Goal: Transaction & Acquisition: Purchase product/service

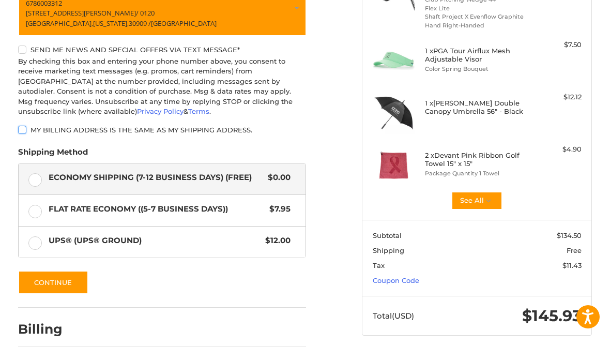
scroll to position [194, 0]
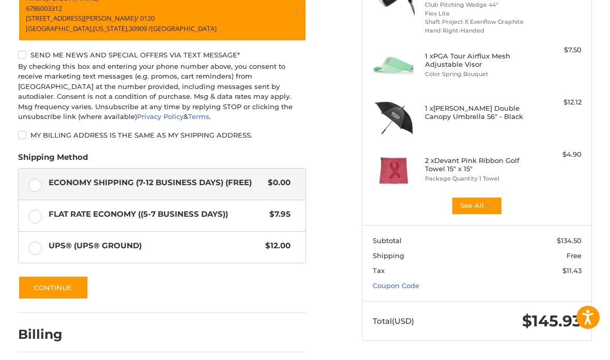
click at [280, 202] on label "Flat Rate Economy ((5-7 Business Days)) $7.95" at bounding box center [162, 215] width 287 height 31
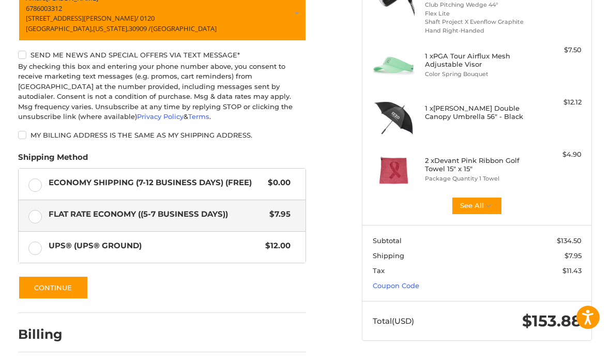
click at [284, 242] on span "$12.00" at bounding box center [275, 246] width 30 height 12
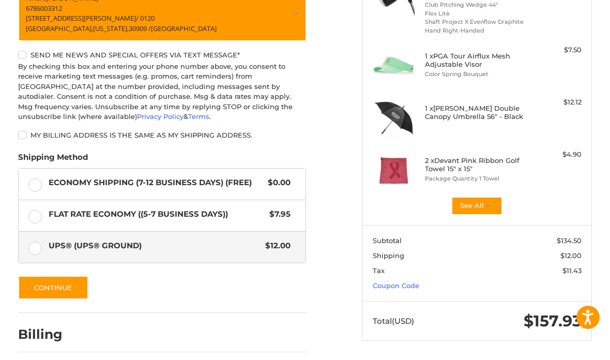
click at [242, 213] on span "Flat Rate Economy ((5-7 Business Days))" at bounding box center [156, 214] width 215 height 12
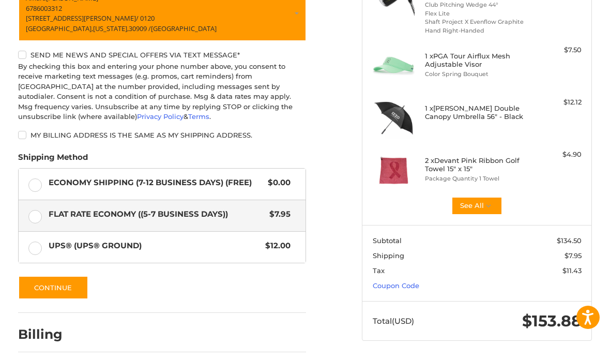
scroll to position [235, 0]
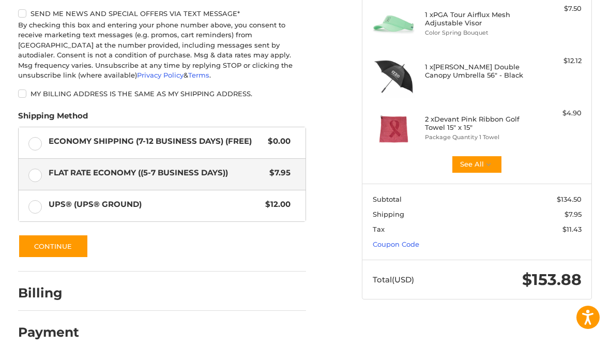
click at [80, 245] on button "Continue" at bounding box center [53, 246] width 70 height 24
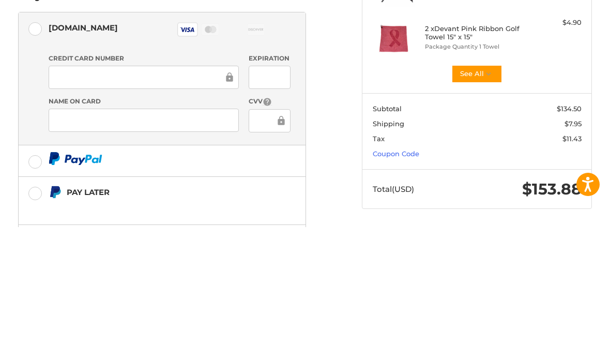
scroll to position [285, 0]
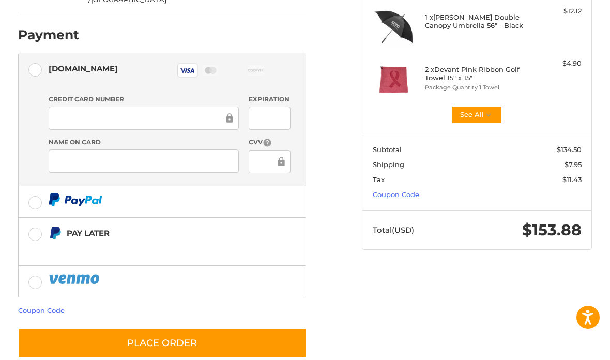
click at [122, 149] on div at bounding box center [144, 160] width 190 height 23
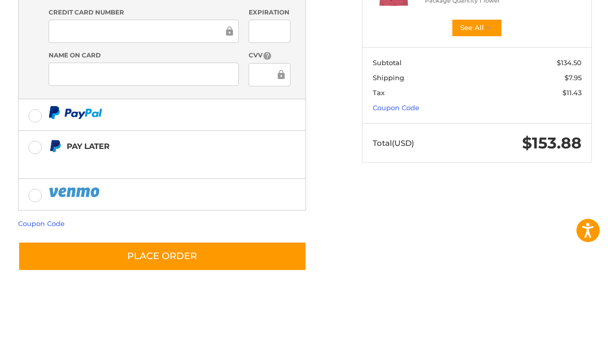
scroll to position [243, 0]
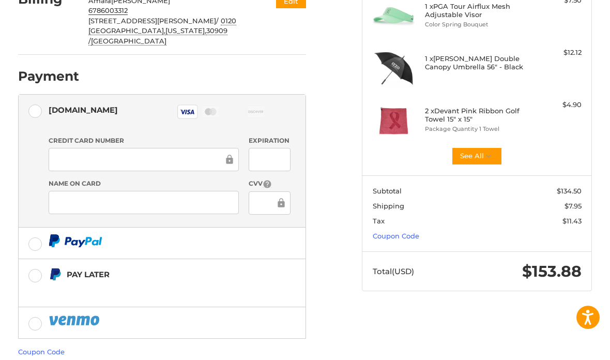
click at [569, 218] on span "$11.43" at bounding box center [571, 220] width 19 height 8
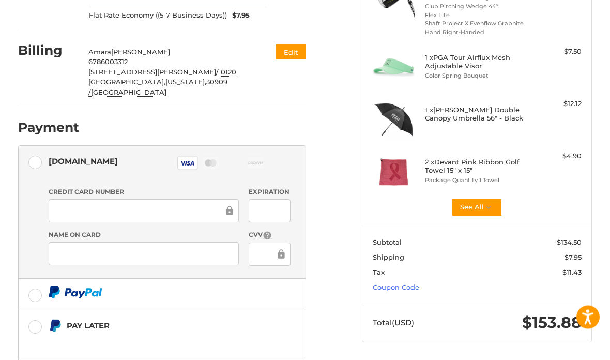
scroll to position [132, 0]
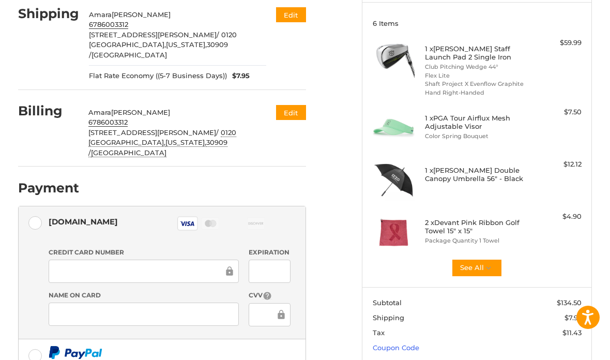
click at [465, 267] on button "See All" at bounding box center [476, 267] width 51 height 19
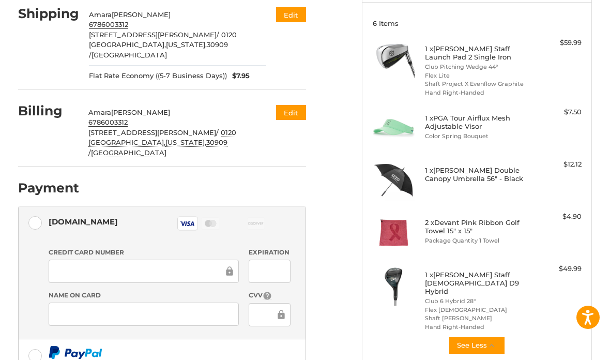
scroll to position [118, 0]
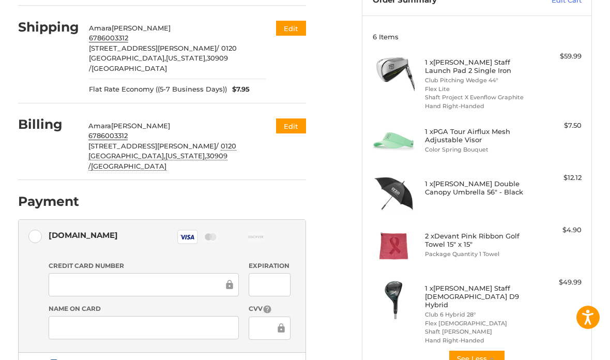
click at [448, 298] on h4 "1 x Wilson Staff Lady D9 Hybrid" at bounding box center [476, 296] width 102 height 25
click at [393, 292] on img at bounding box center [394, 298] width 42 height 42
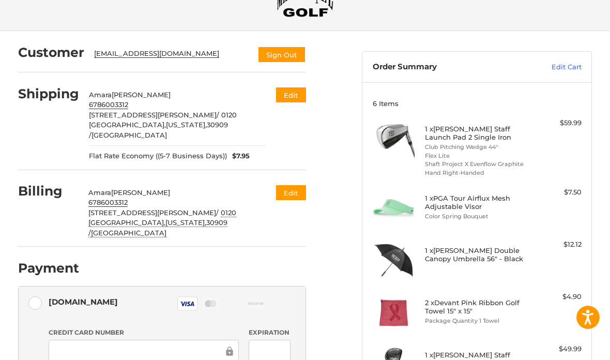
scroll to position [0, 0]
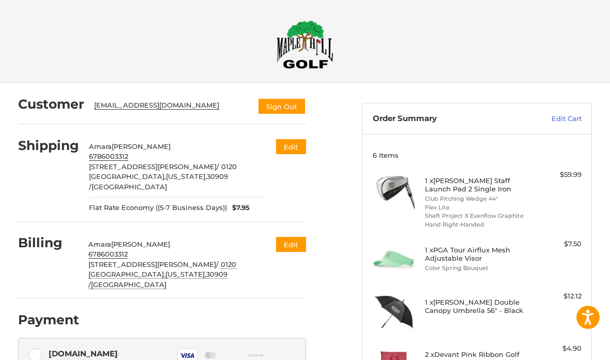
click at [295, 42] on img at bounding box center [304, 44] width 57 height 49
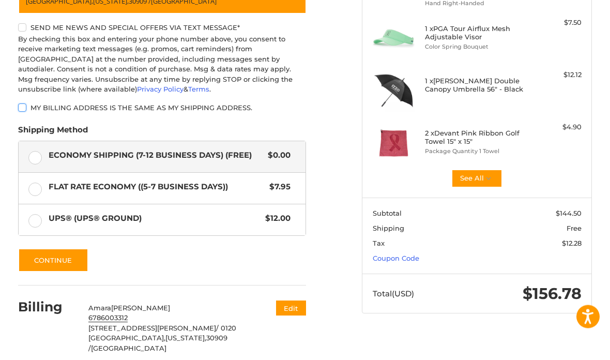
scroll to position [220, 0]
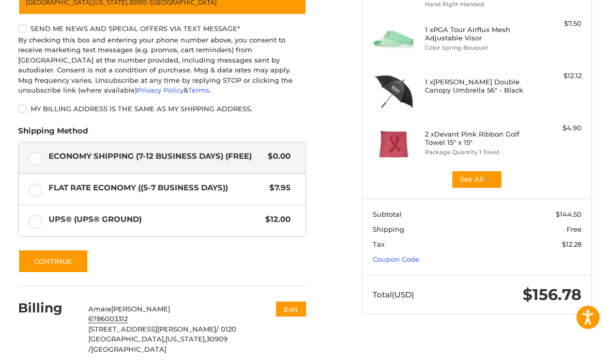
click at [30, 187] on label "Flat Rate Economy ((5-7 Business Days)) $7.95" at bounding box center [162, 189] width 287 height 31
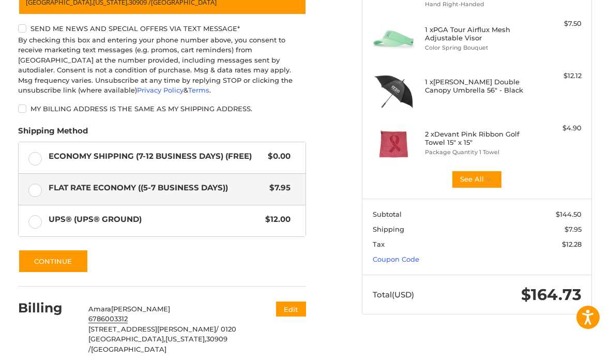
click at [30, 163] on label "Economy Shipping (7-12 Business Days) (Free) $0.00" at bounding box center [162, 157] width 287 height 31
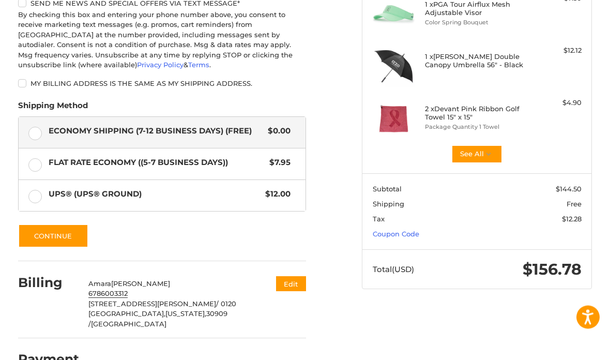
scroll to position [261, 0]
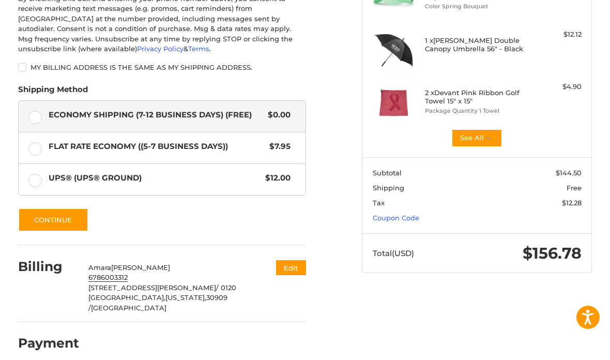
click at [25, 141] on label "Flat Rate Economy ((5-7 Business Days)) $7.95" at bounding box center [162, 147] width 287 height 31
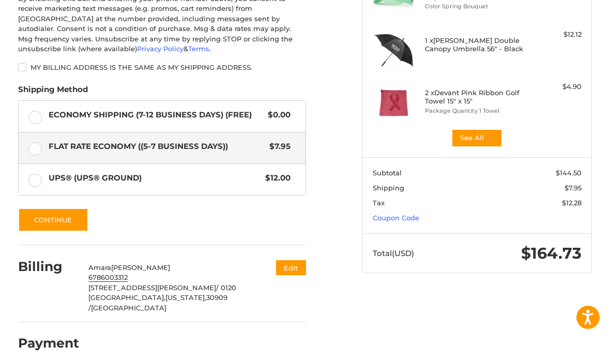
click at [36, 224] on button "Continue" at bounding box center [53, 220] width 70 height 24
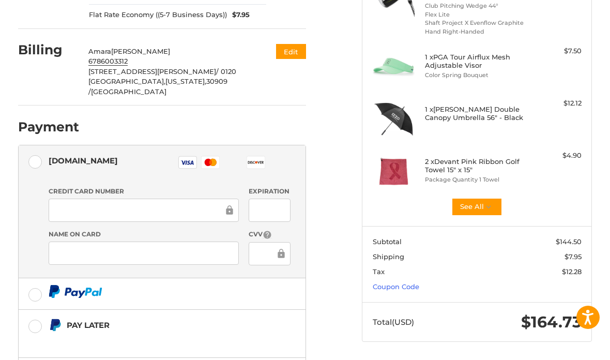
click at [65, 203] on div "Credit Card Number Expiration Name on Card CVV" at bounding box center [169, 230] width 252 height 86
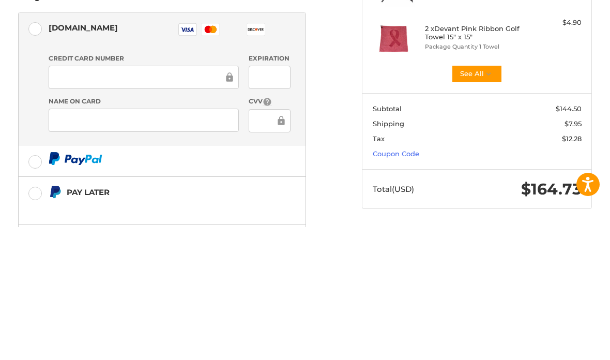
scroll to position [285, 0]
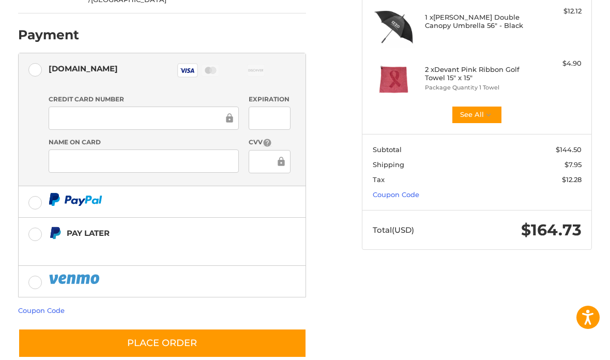
click at [251, 106] on div at bounding box center [270, 117] width 42 height 23
click at [176, 328] on button "Place Order" at bounding box center [162, 342] width 288 height 29
